Goal: Task Accomplishment & Management: Use online tool/utility

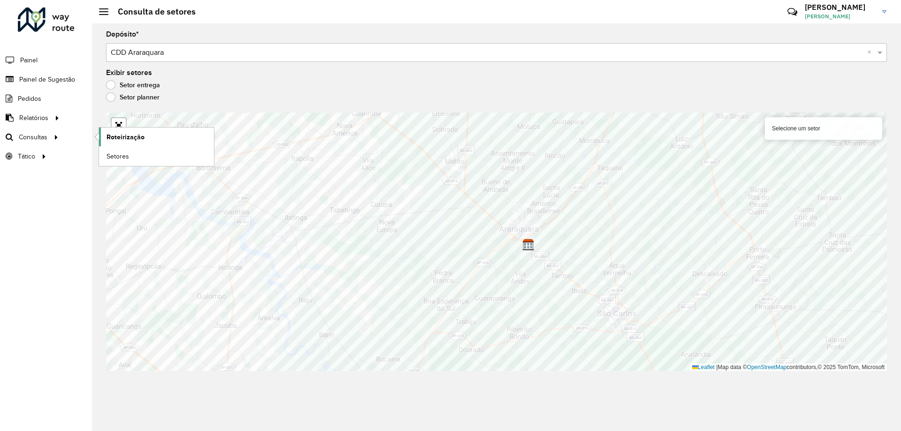
click at [115, 135] on span "Roteirização" at bounding box center [126, 137] width 38 height 10
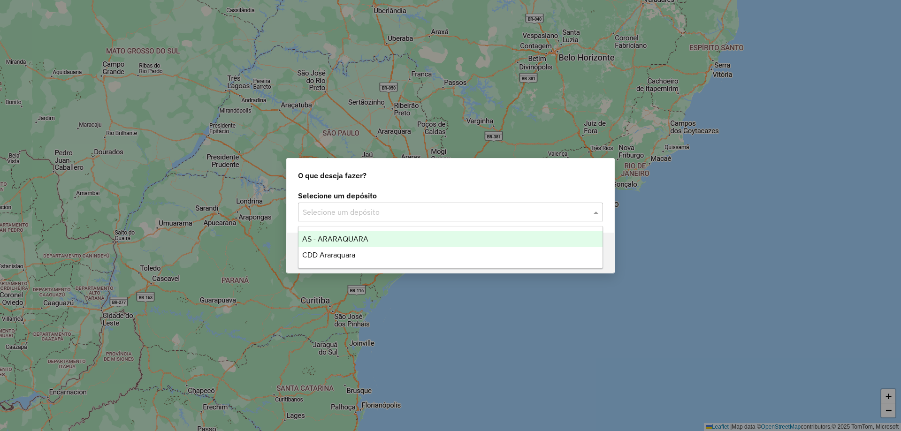
click at [325, 207] on input "text" at bounding box center [441, 212] width 277 height 11
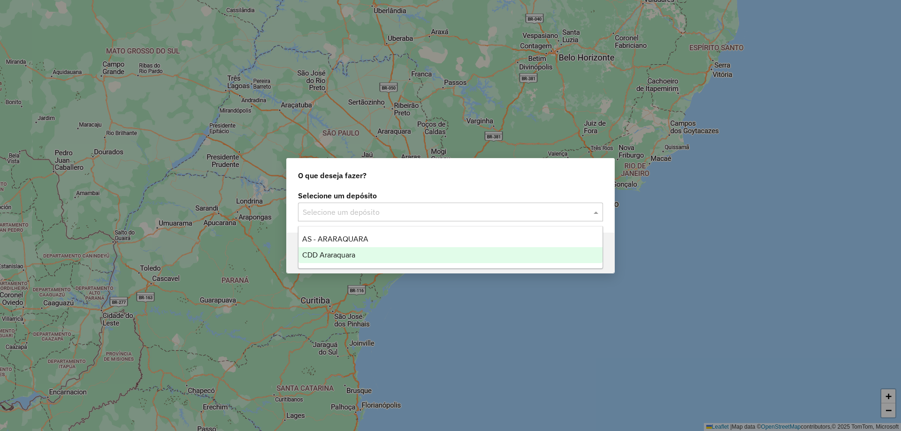
click at [324, 250] on div "CDD Araraquara" at bounding box center [451, 255] width 304 height 16
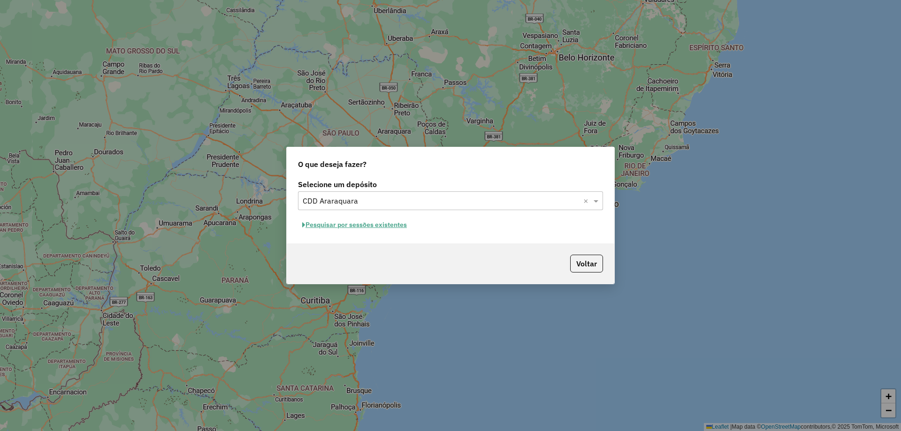
click at [361, 226] on button "Pesquisar por sessões existentes" at bounding box center [354, 225] width 113 height 15
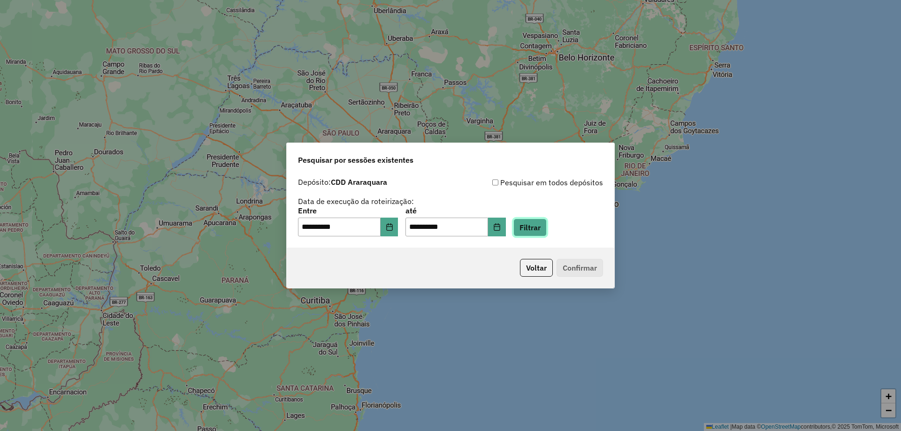
click at [533, 229] on button "Filtrar" at bounding box center [530, 228] width 33 height 18
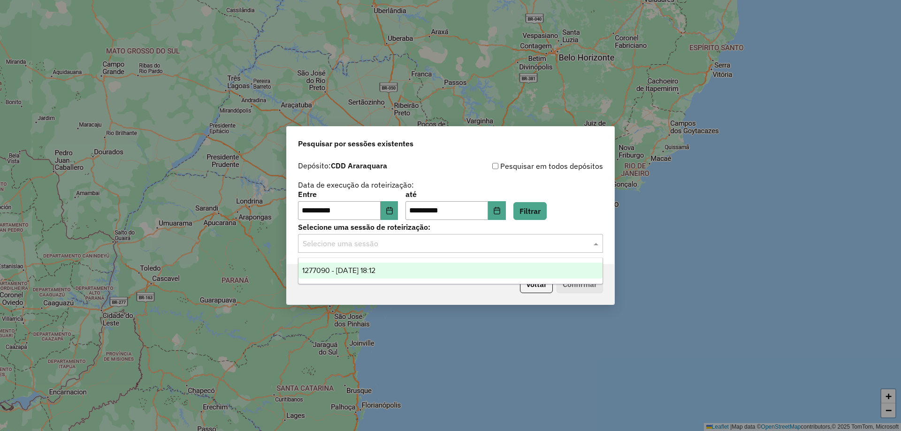
click at [387, 248] on input "text" at bounding box center [441, 243] width 277 height 11
click at [372, 265] on div "1277090 - [DATE] 18:12" at bounding box center [451, 271] width 304 height 16
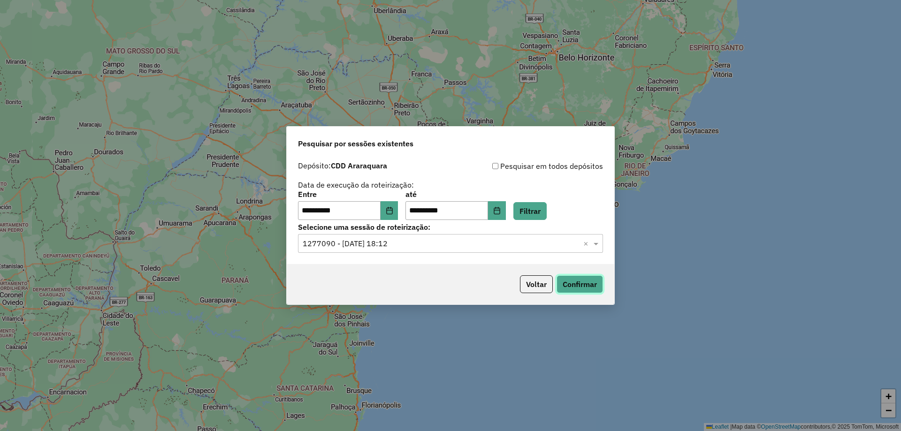
click at [581, 287] on button "Confirmar" at bounding box center [580, 285] width 46 height 18
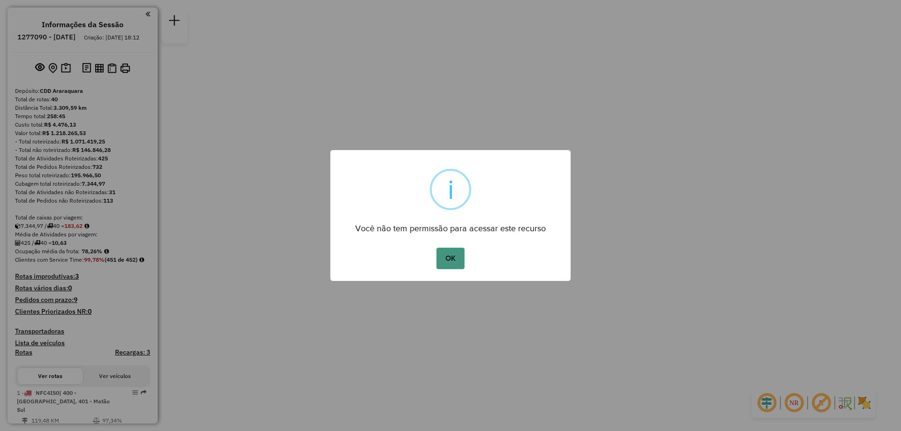
click at [451, 258] on button "OK" at bounding box center [451, 259] width 28 height 22
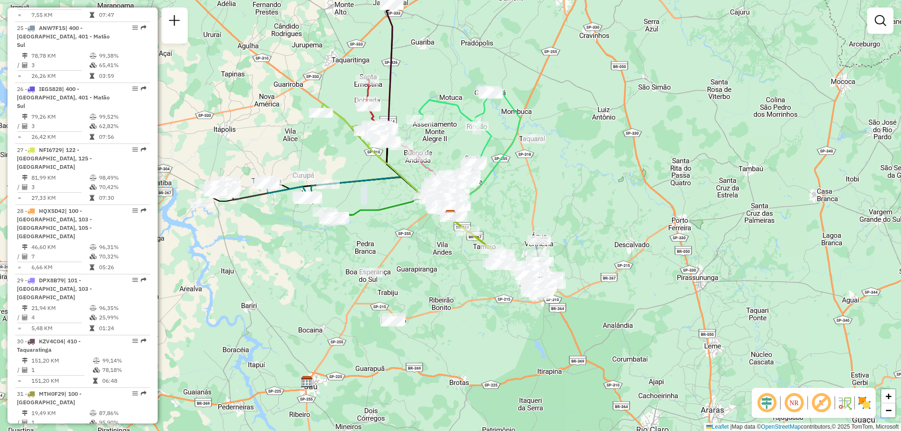
scroll to position [1643, 0]
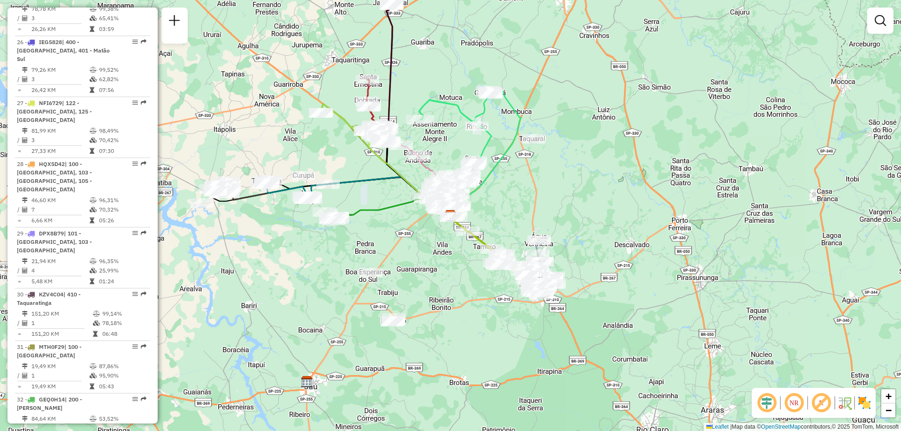
drag, startPoint x: 114, startPoint y: 369, endPoint x: 78, endPoint y: 369, distance: 35.7
select select "**********"
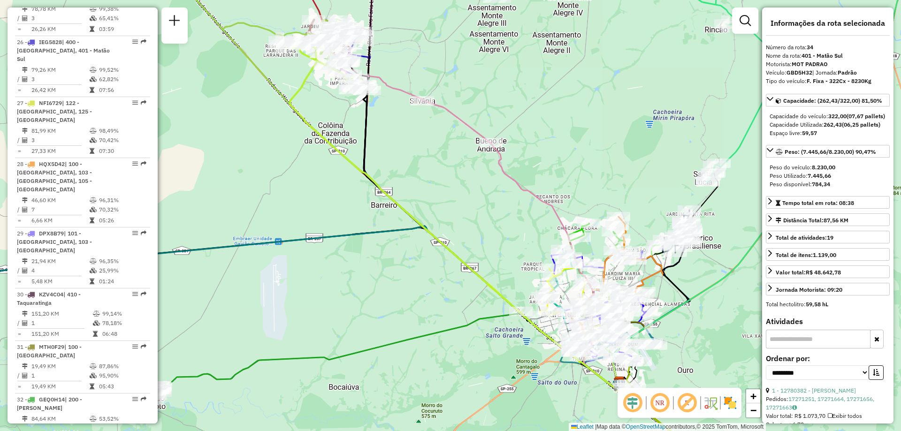
drag, startPoint x: 81, startPoint y: 369, endPoint x: 400, endPoint y: 204, distance: 359.5
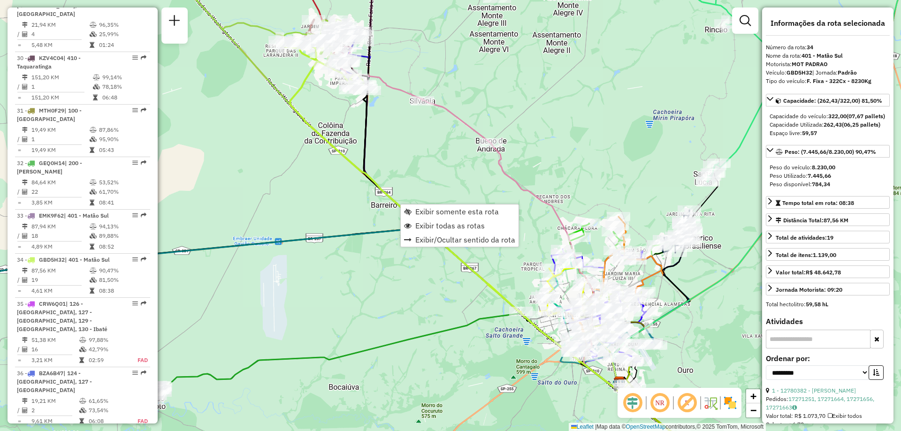
scroll to position [1982, 0]
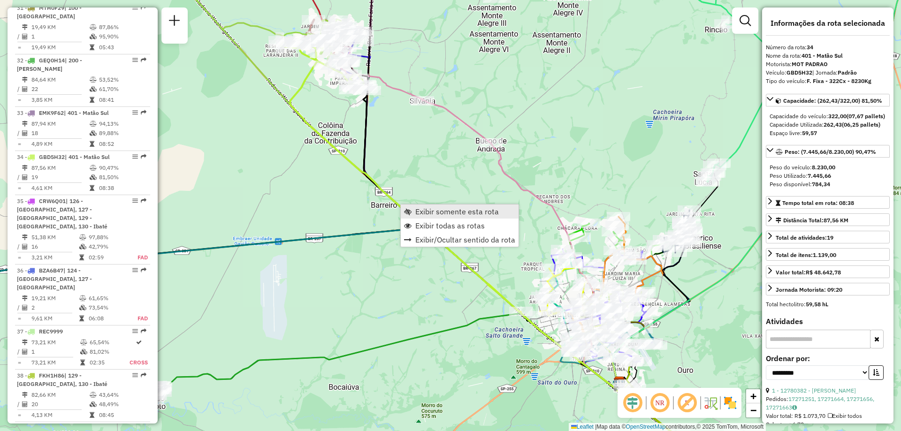
click at [415, 215] on span "Exibir somente esta rota" at bounding box center [457, 212] width 84 height 8
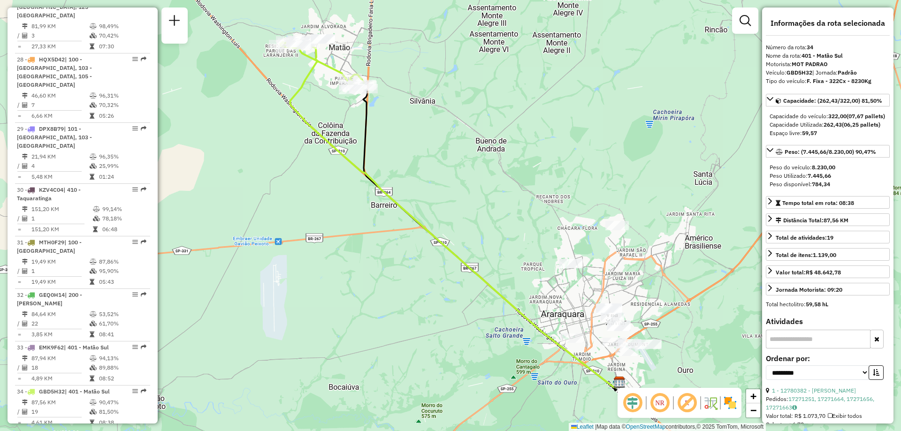
scroll to position [1607, 0]
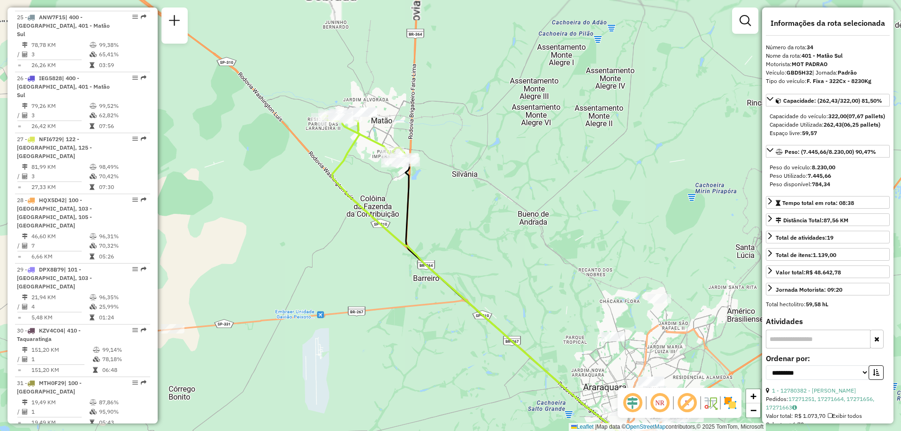
drag, startPoint x: 390, startPoint y: 209, endPoint x: 461, endPoint y: 323, distance: 133.3
click at [461, 323] on div "Janela de atendimento Grade de atendimento Capacidade Transportadoras Veículos …" at bounding box center [450, 215] width 901 height 431
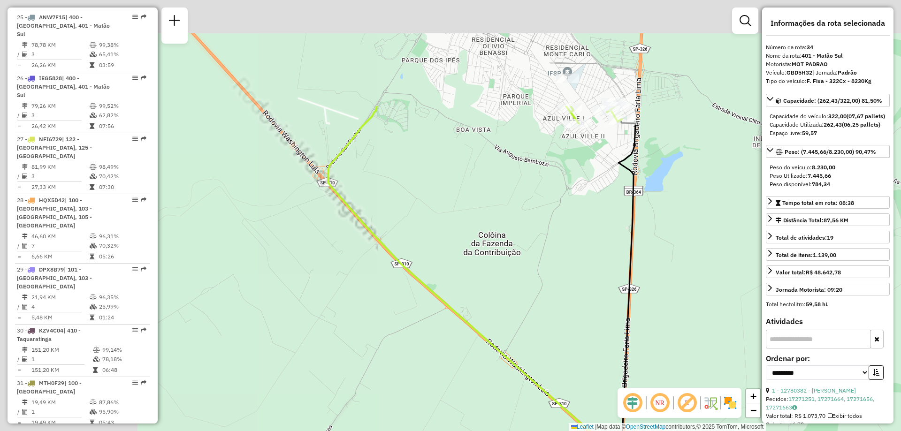
drag, startPoint x: 417, startPoint y: 249, endPoint x: 628, endPoint y: 398, distance: 258.3
click at [628, 398] on hb-router-mapa "Informações da Sessão 1277090 - 17/09/2025 Criação: 16/09/2025 18:12 Depósito: …" at bounding box center [450, 215] width 901 height 431
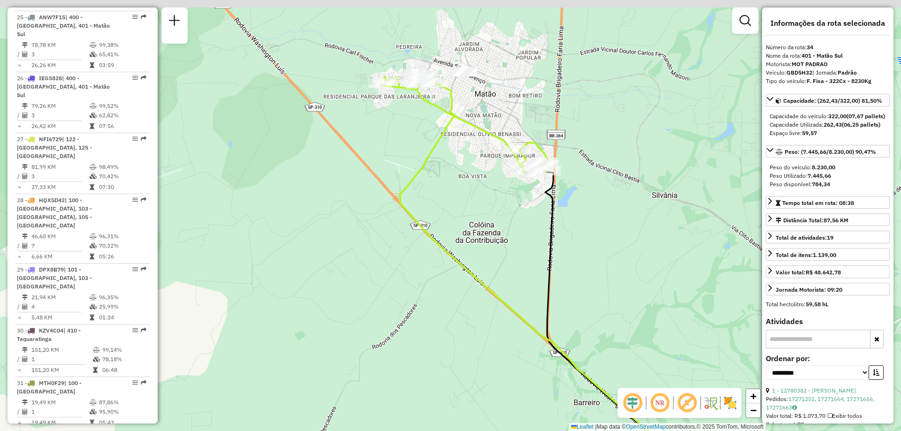
drag, startPoint x: 475, startPoint y: 185, endPoint x: 474, endPoint y: 214, distance: 28.7
click at [474, 214] on div "Janela de atendimento Grade de atendimento Capacidade Transportadoras Veículos …" at bounding box center [450, 215] width 901 height 431
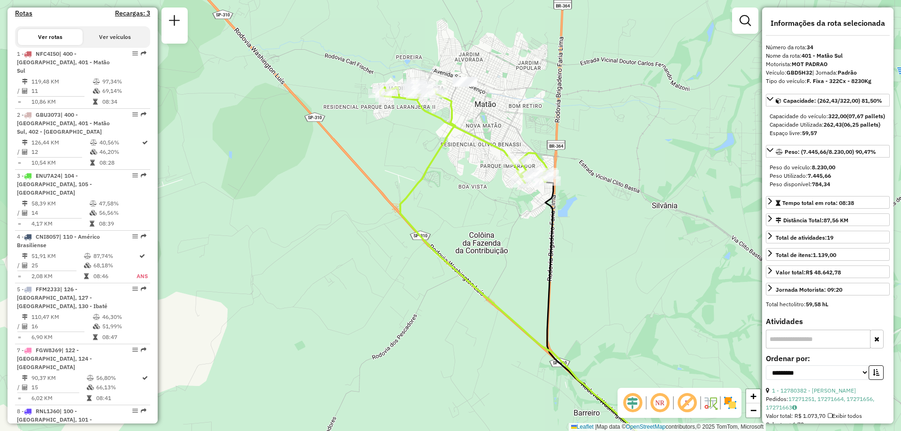
scroll to position [292, 0]
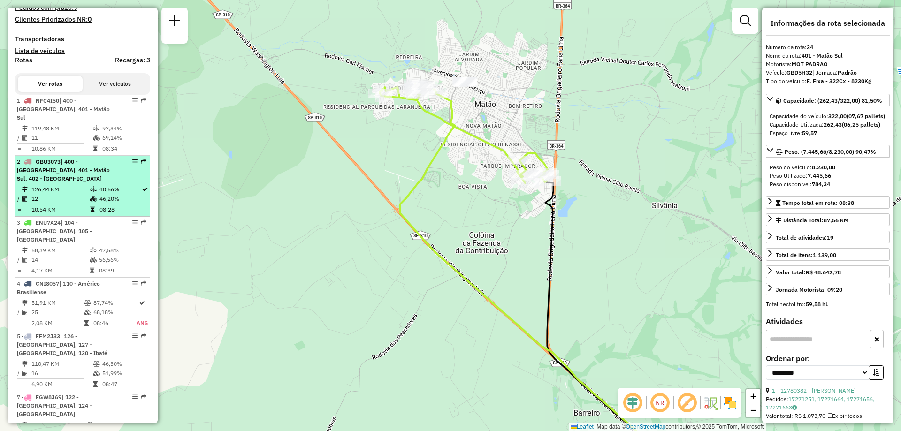
click at [89, 183] on div "2 - GBU3073 | 400 - Matão Norte, 401 - Matão Sul, 402 - Matãozão" at bounding box center [67, 170] width 100 height 25
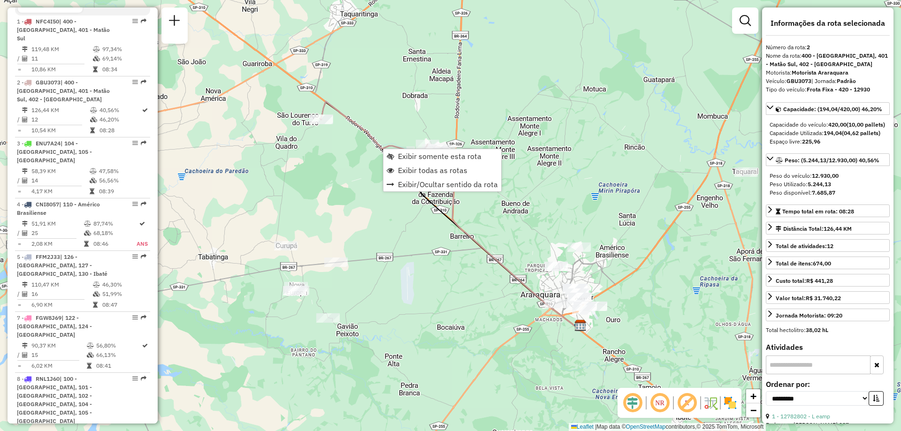
scroll to position [449, 0]
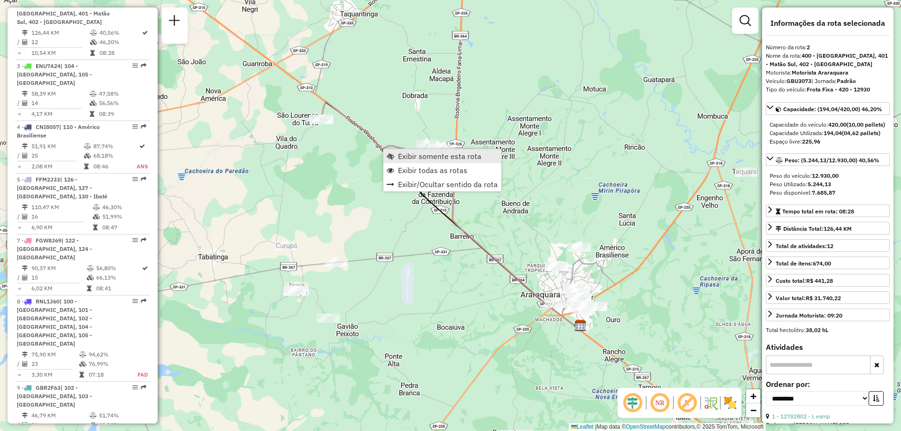
click at [391, 158] on span "Exibir somente esta rota" at bounding box center [391, 157] width 8 height 8
click at [398, 154] on span "Exibir somente esta rota" at bounding box center [402, 155] width 8 height 8
click at [544, 36] on div "Janela de atendimento Grade de atendimento Capacidade Transportadoras Veículos …" at bounding box center [450, 215] width 901 height 431
